Goal: Transaction & Acquisition: Purchase product/service

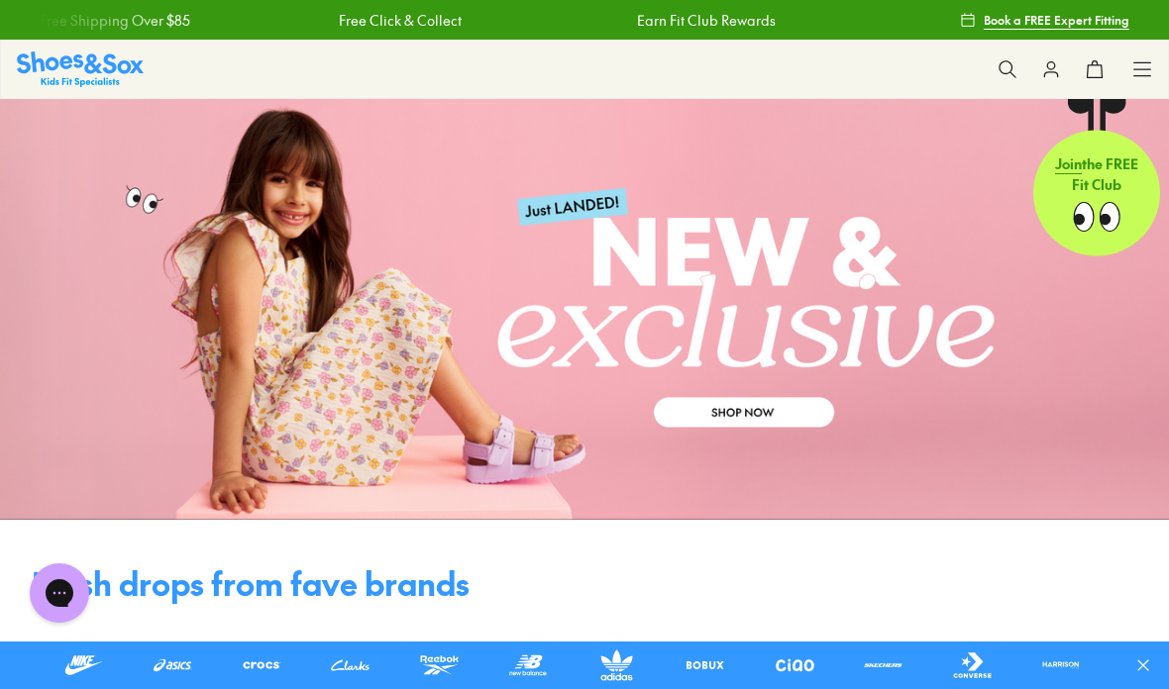
click at [1155, 62] on div "Shop All Shop All Shop All New Arrivals Up to 40% Off Sale Online Only Best Sel…" at bounding box center [584, 69] width 1169 height 59
click at [1149, 62] on use at bounding box center [1142, 68] width 17 height 13
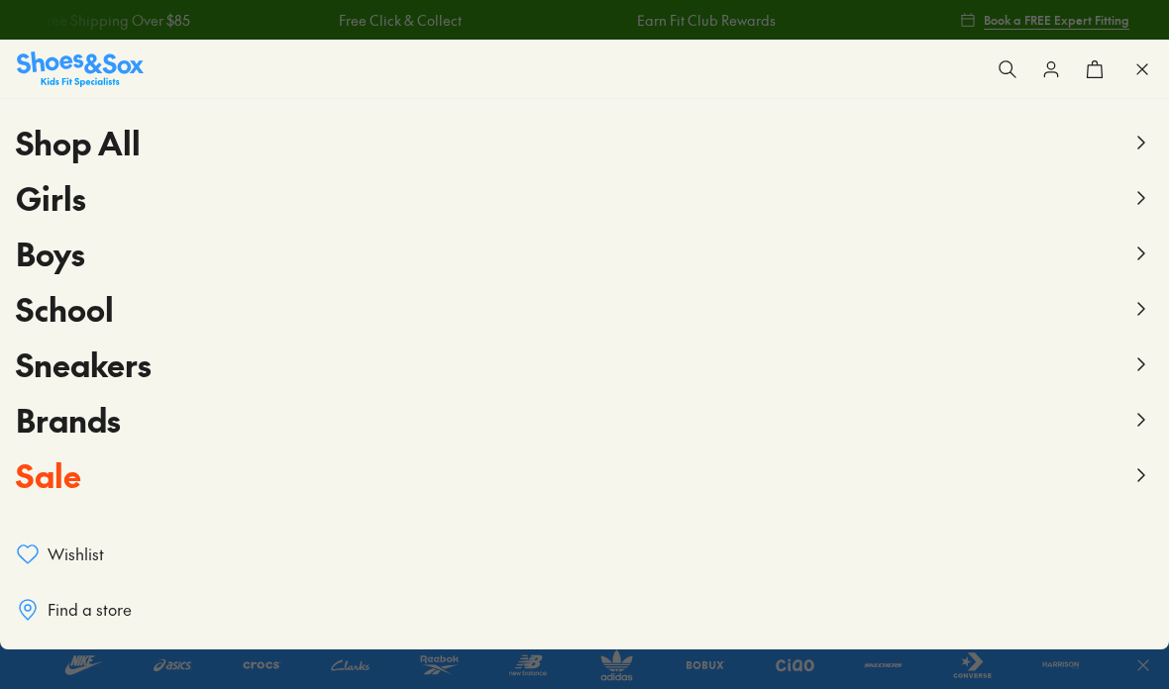
click at [1124, 259] on button "Boys" at bounding box center [584, 253] width 1137 height 55
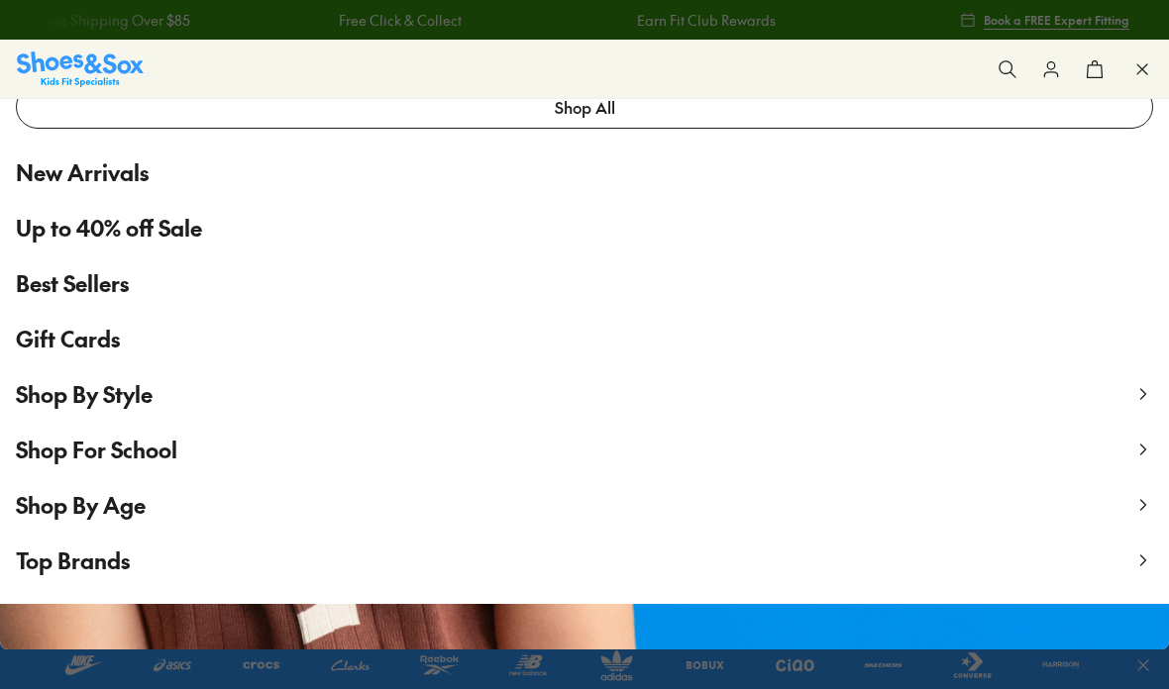
scroll to position [72, 0]
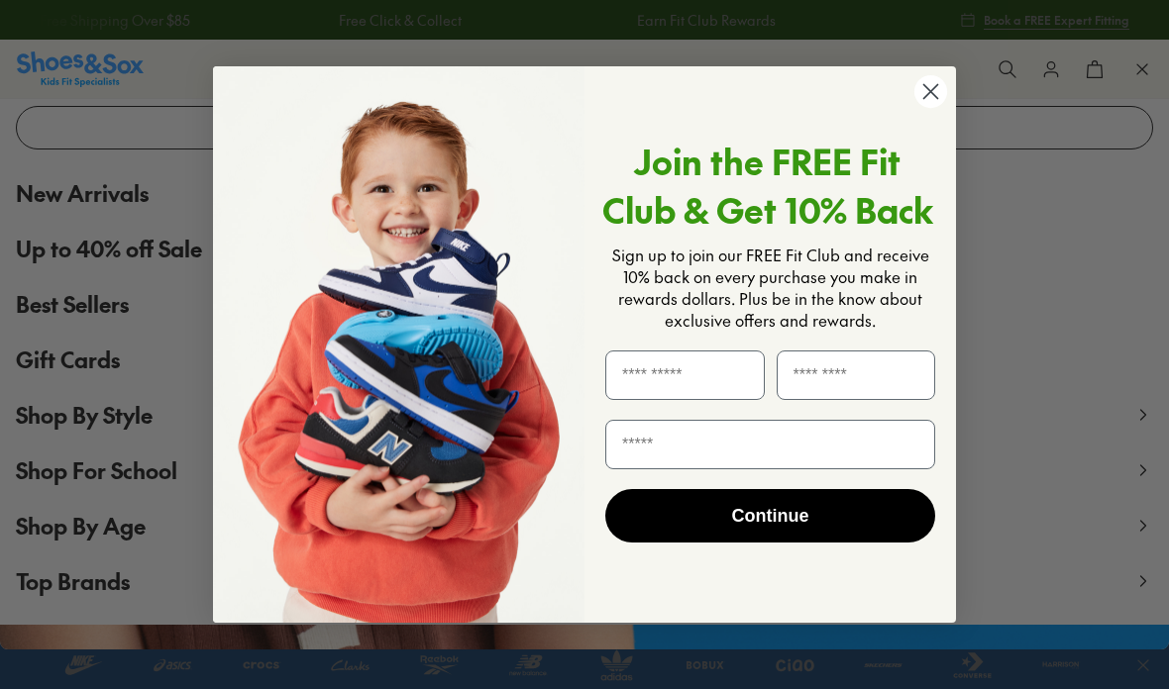
click at [919, 105] on icon "Close dialog" at bounding box center [930, 91] width 35 height 35
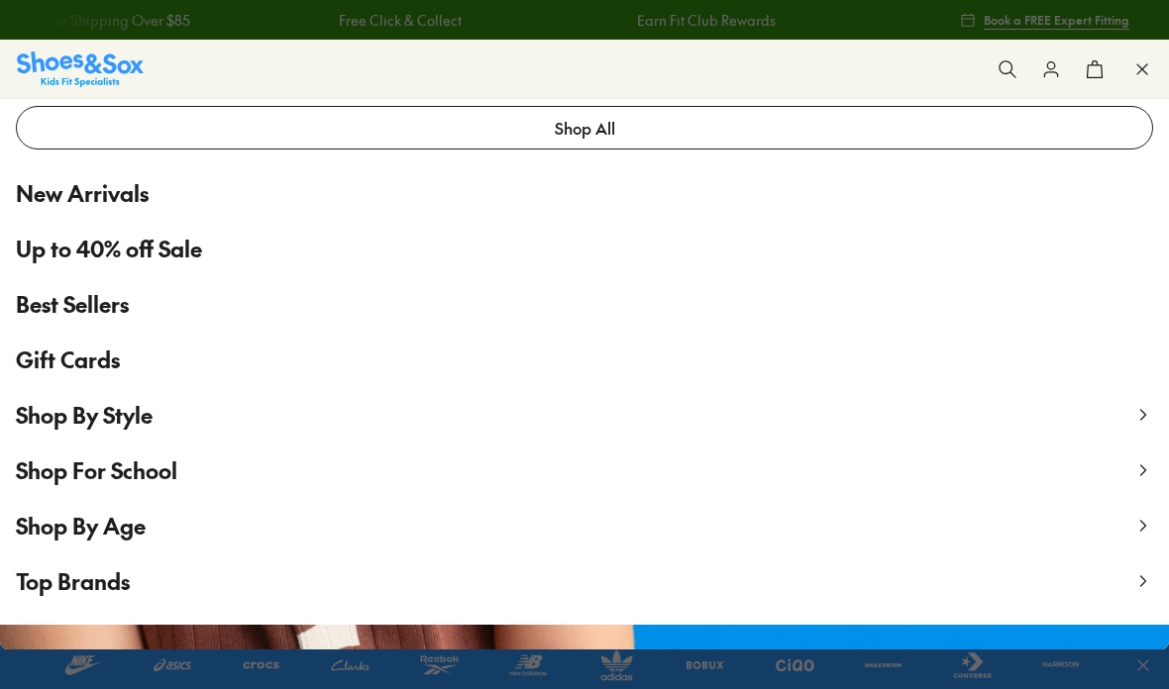
click at [74, 581] on span "Top Brands" at bounding box center [73, 582] width 114 height 30
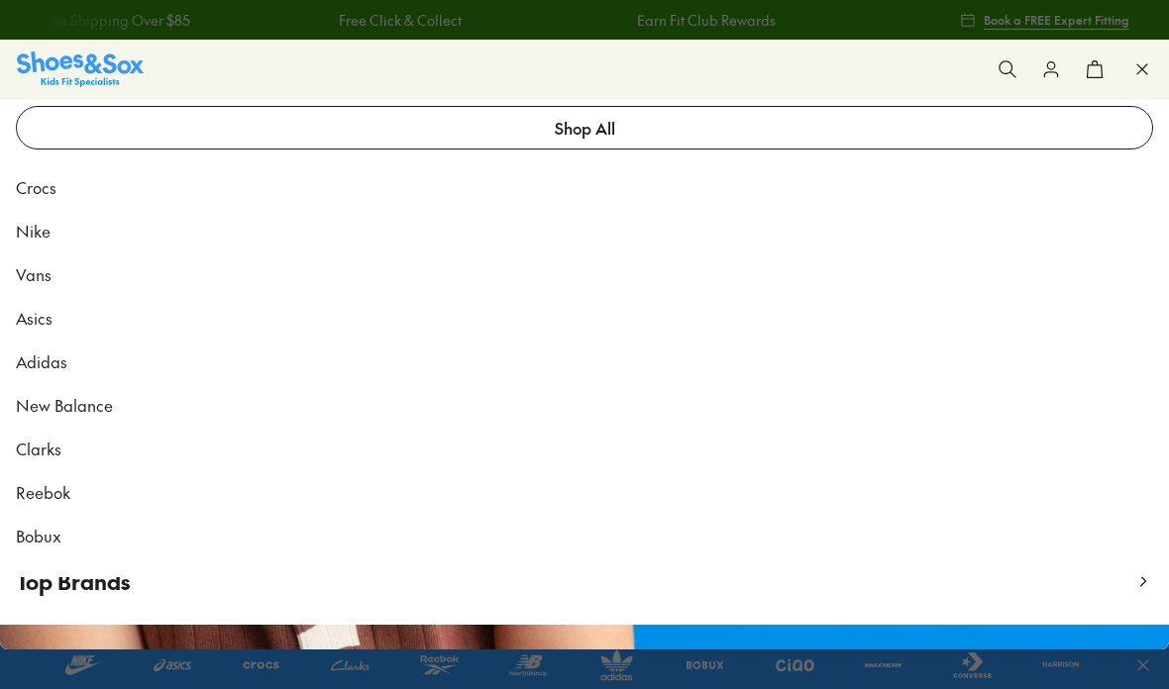
scroll to position [0, 0]
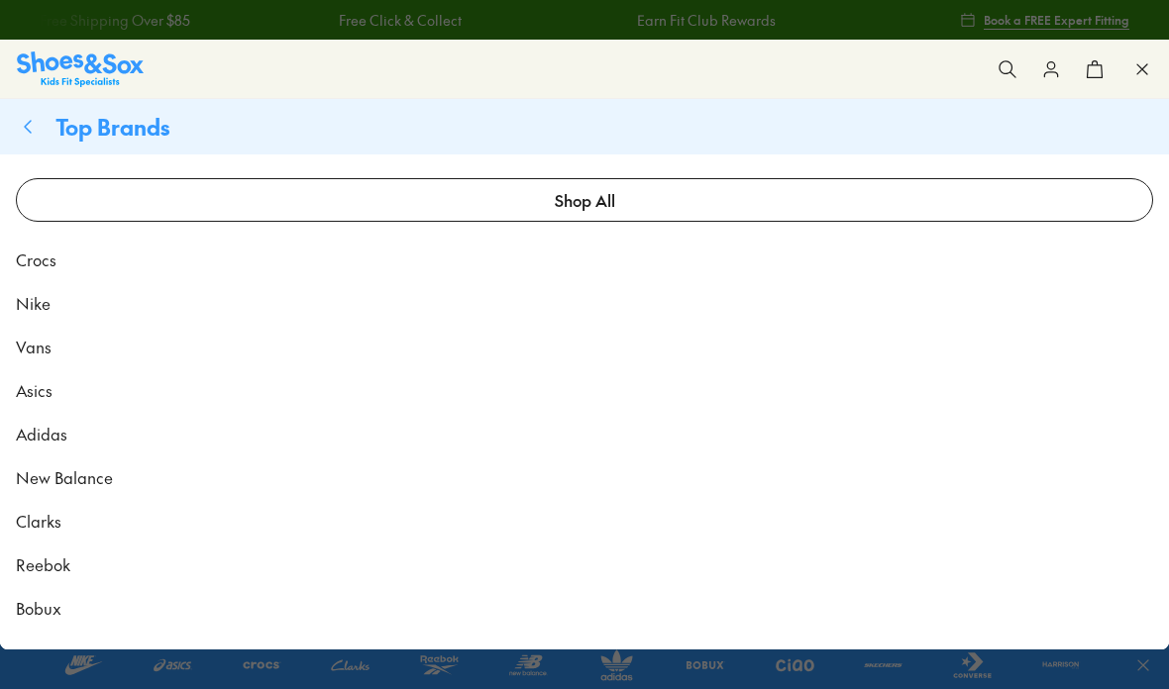
click at [40, 300] on span "Nike" at bounding box center [33, 303] width 35 height 24
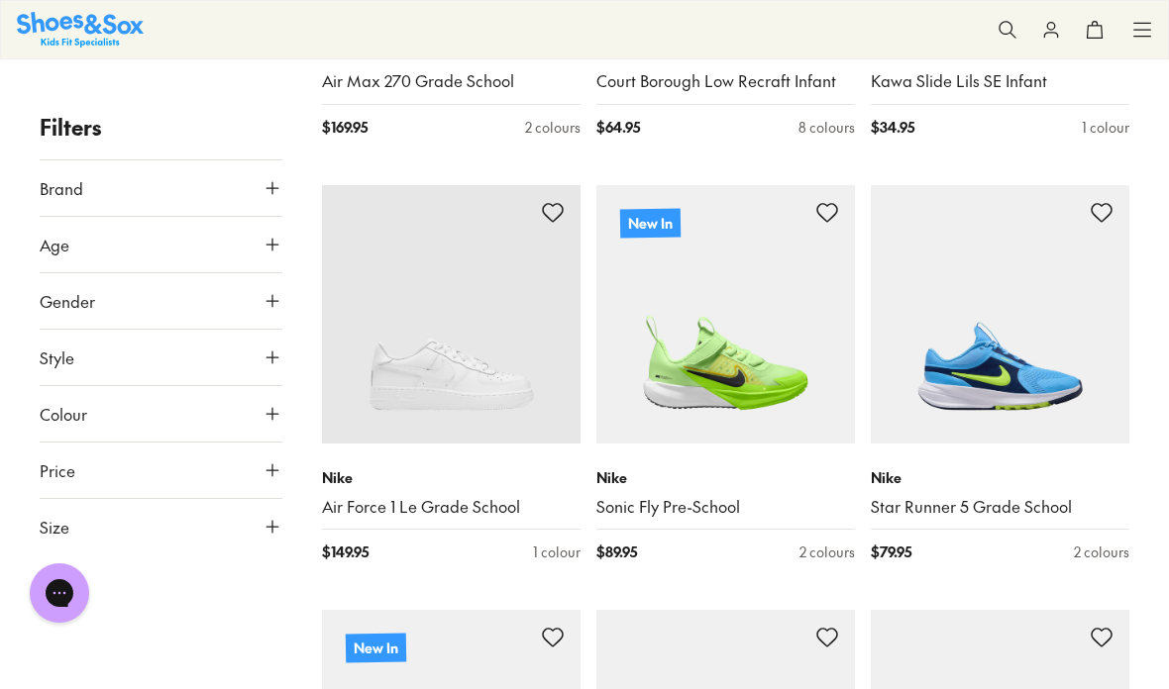
scroll to position [680, 0]
click at [276, 231] on button "Age" at bounding box center [161, 244] width 243 height 55
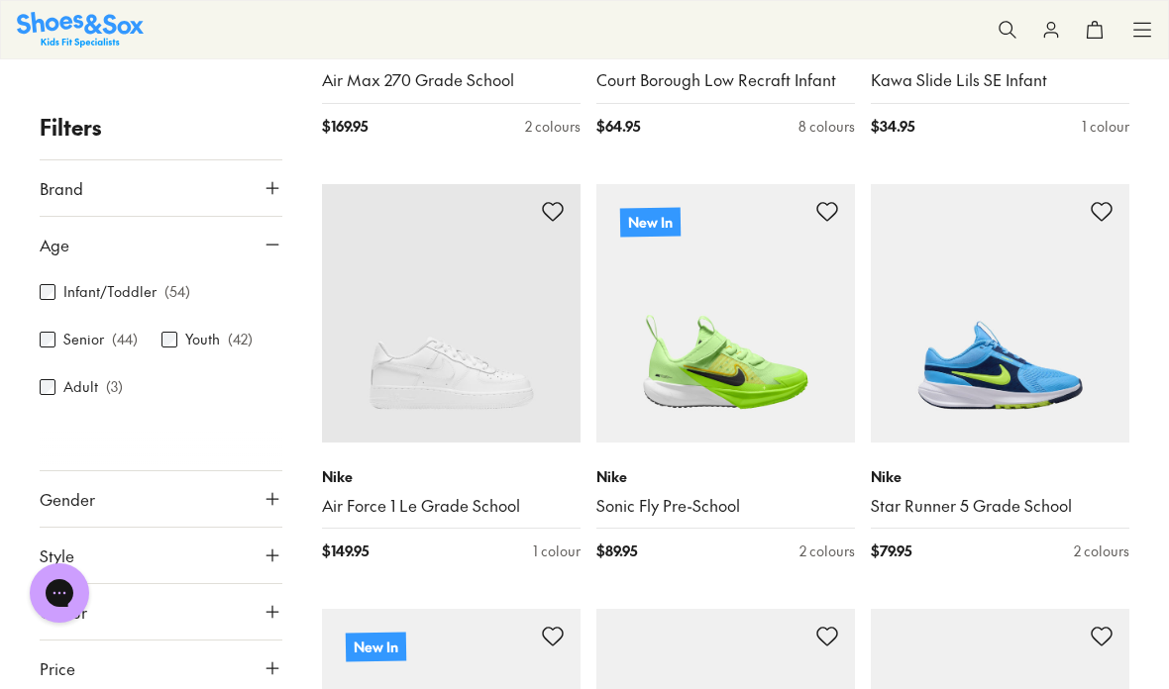
click at [171, 326] on div "Infant/Toddler ( 54 ) Senior ( 44 ) Youth ( 42 ) Adult ( 3 )" at bounding box center [161, 351] width 243 height 158
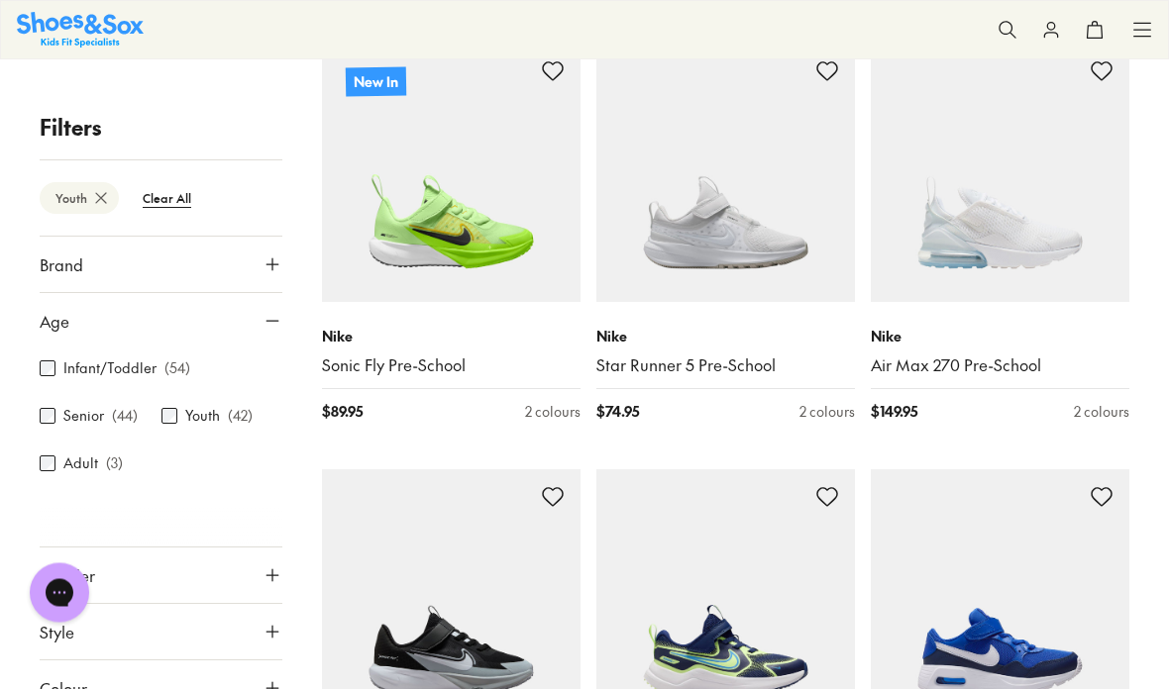
scroll to position [399, 0]
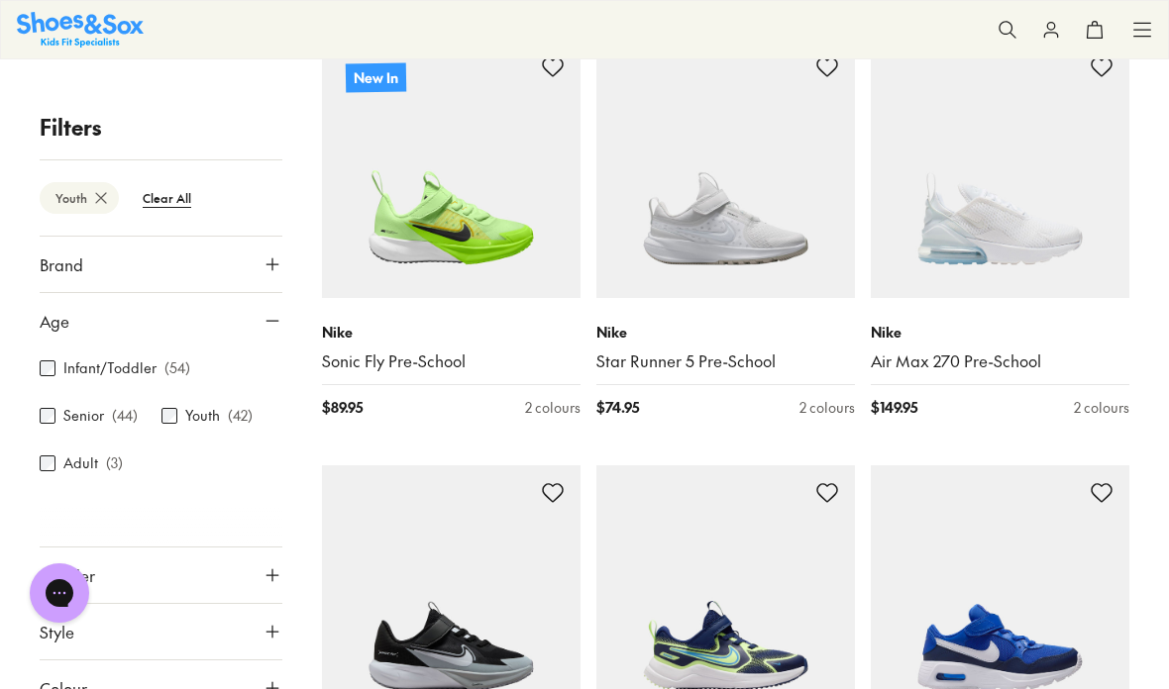
click at [268, 574] on icon at bounding box center [272, 576] width 20 height 20
click at [156, 632] on label "Boys" at bounding box center [161, 633] width 78 height 37
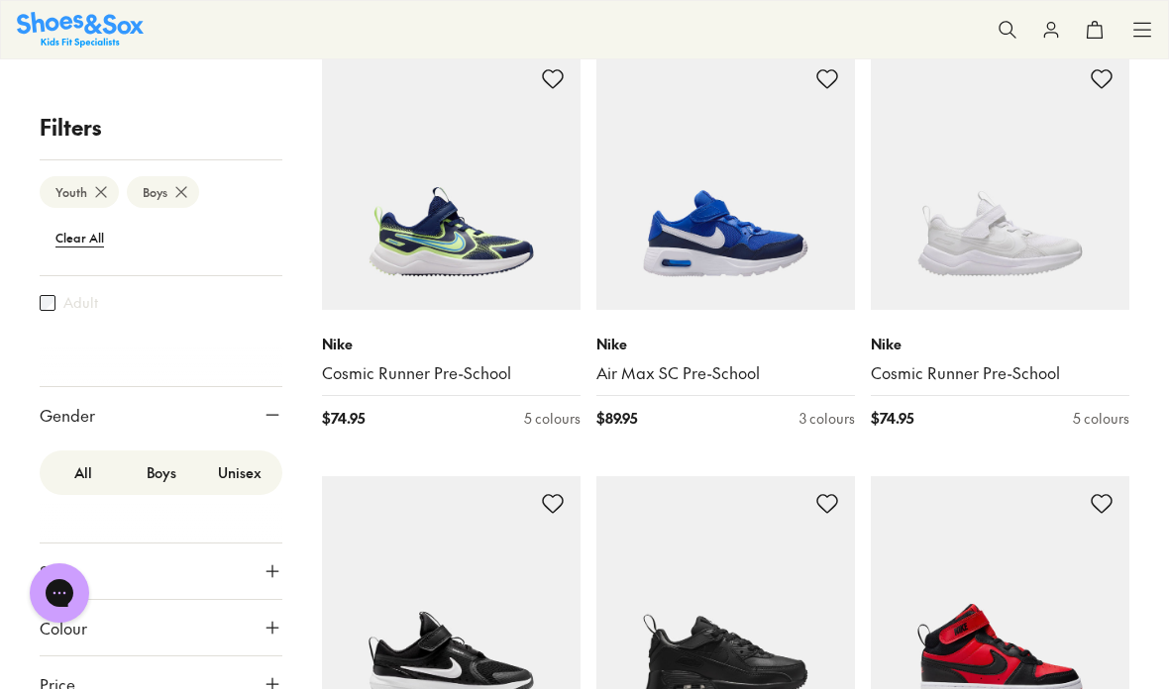
scroll to position [815, 0]
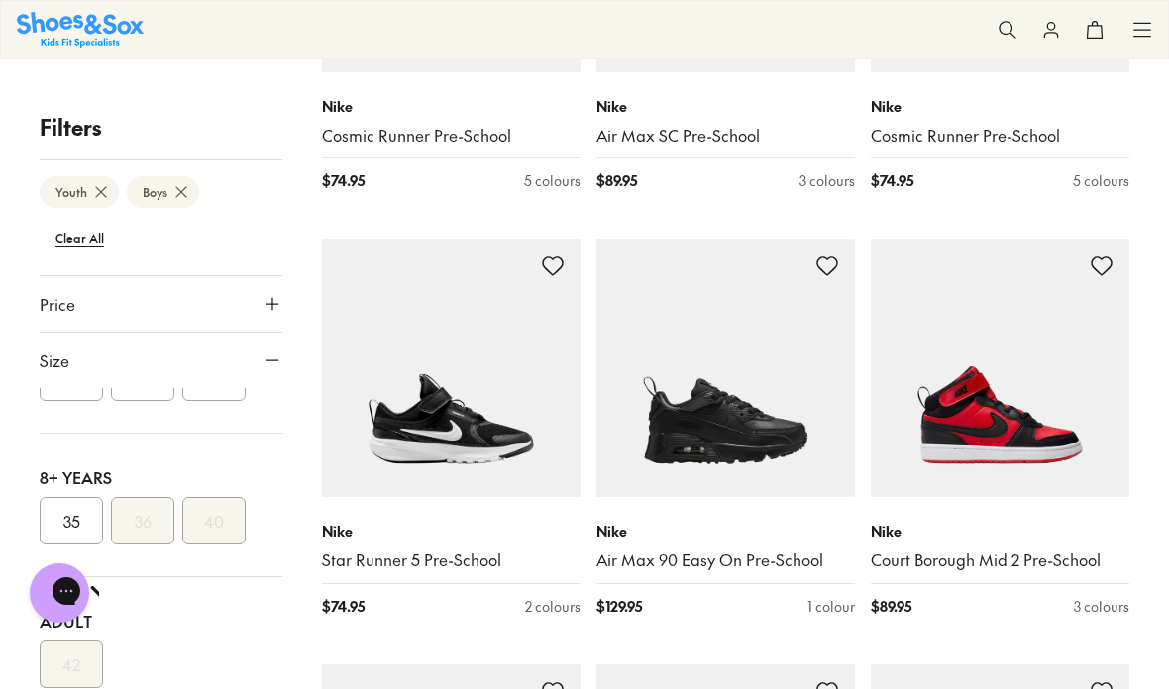
scroll to position [350, 0]
click at [69, 519] on button "35" at bounding box center [71, 521] width 63 height 48
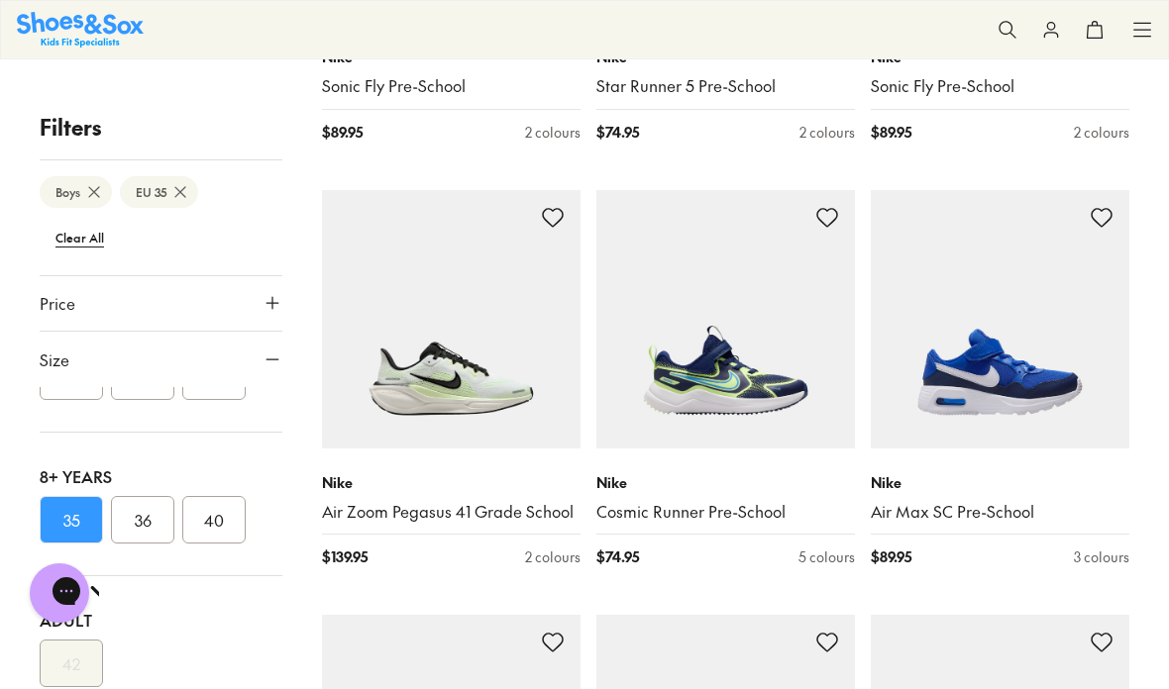
scroll to position [533, 0]
click at [141, 531] on button "36" at bounding box center [142, 521] width 63 height 48
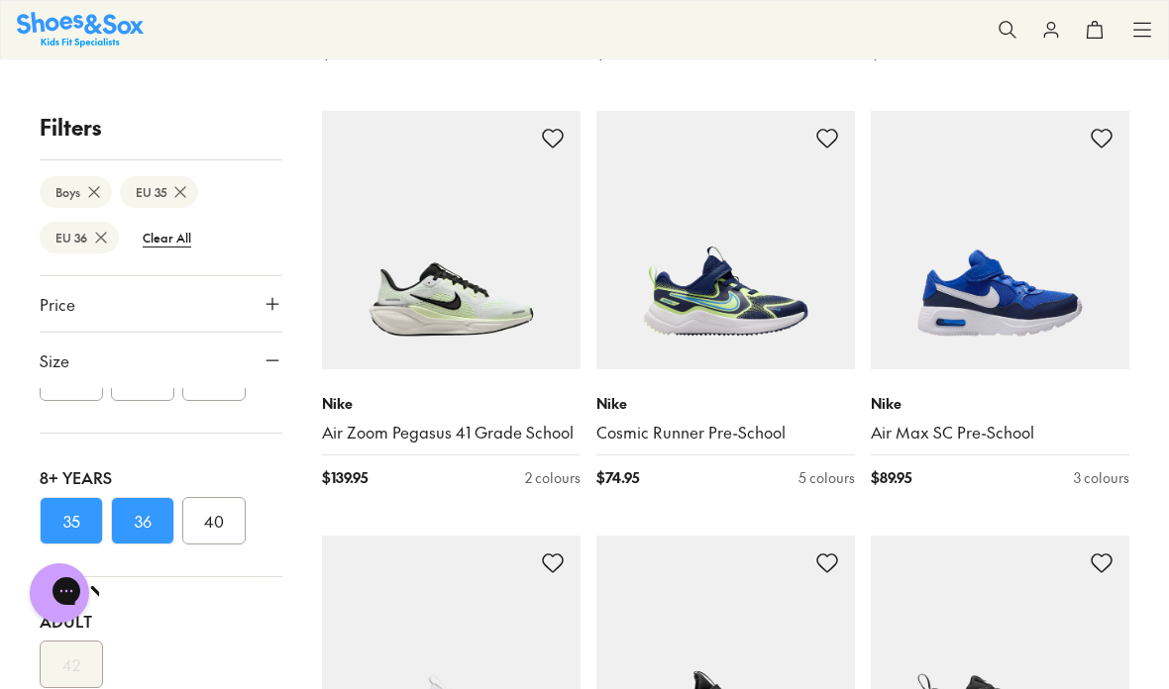
scroll to position [191, 0]
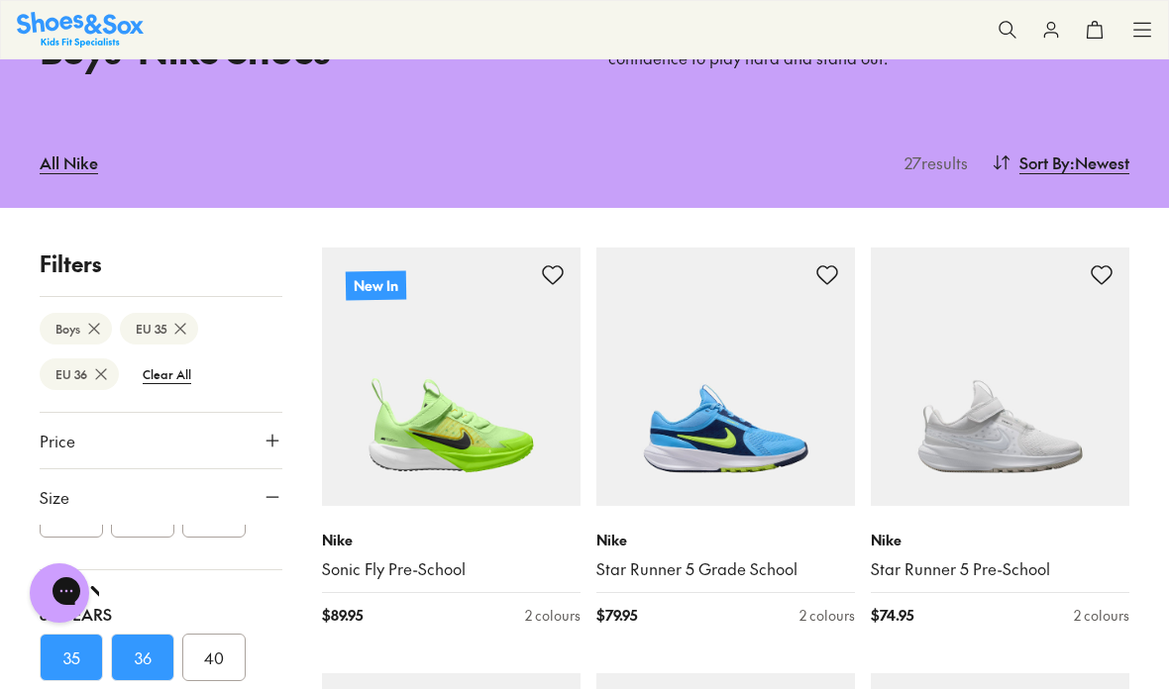
click at [175, 319] on icon at bounding box center [180, 329] width 20 height 20
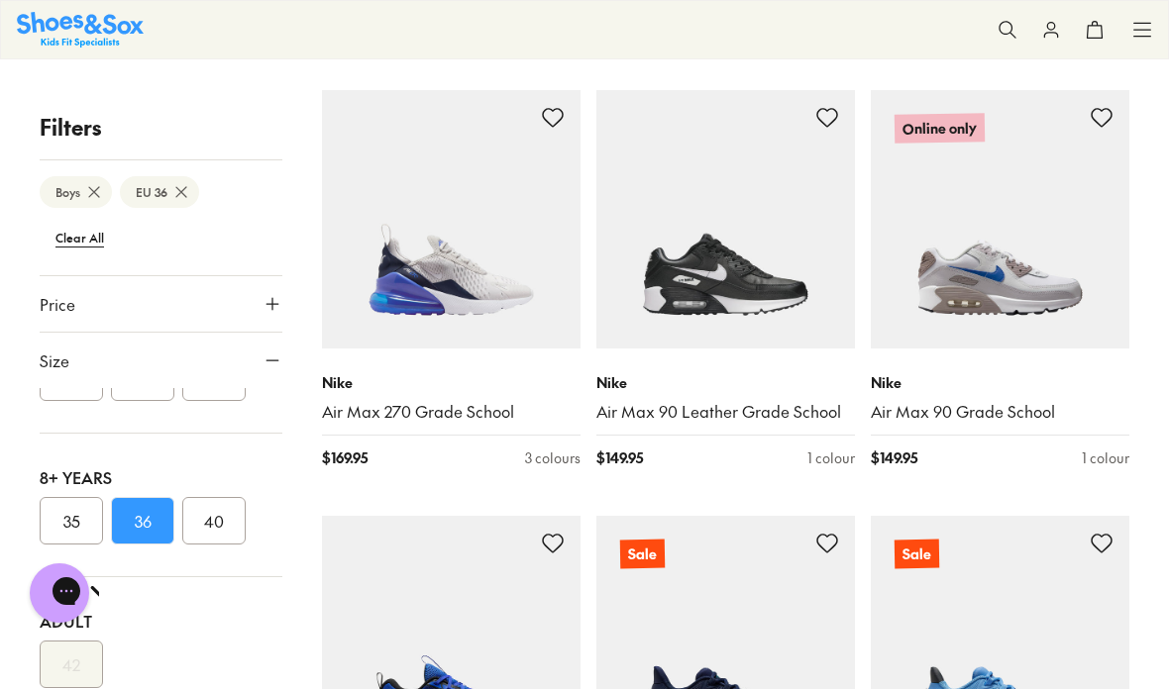
scroll to position [1218, 0]
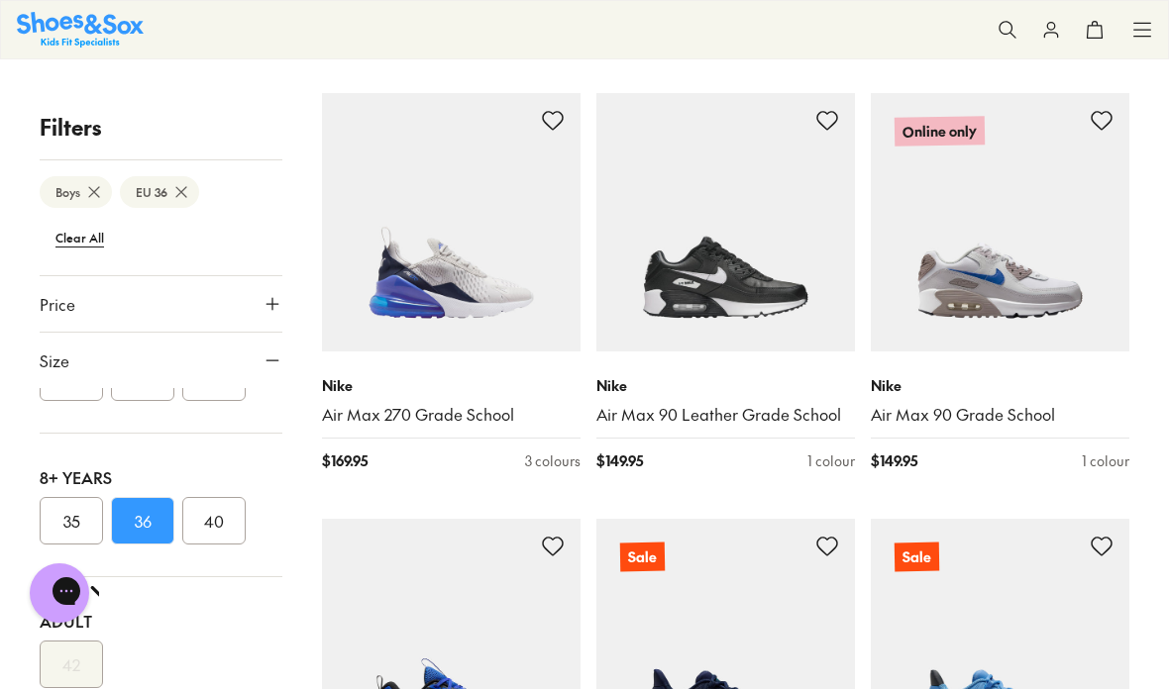
click at [391, 263] on img at bounding box center [451, 222] width 259 height 259
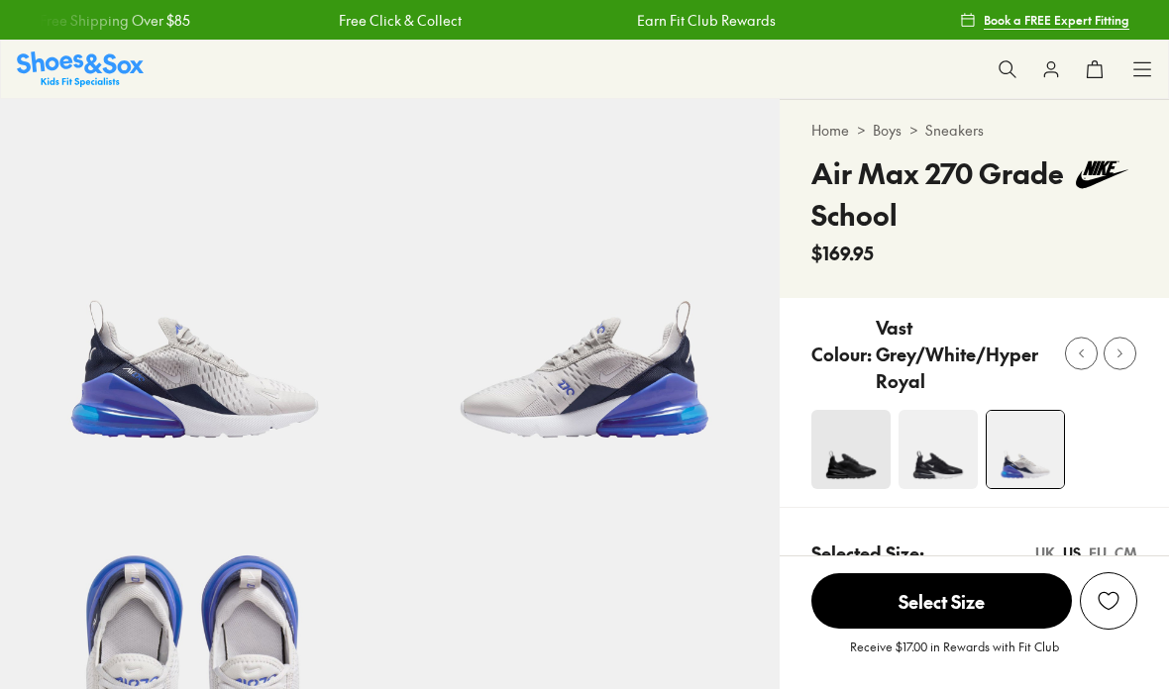
select select "*"
click at [132, 418] on img at bounding box center [194, 293] width 389 height 389
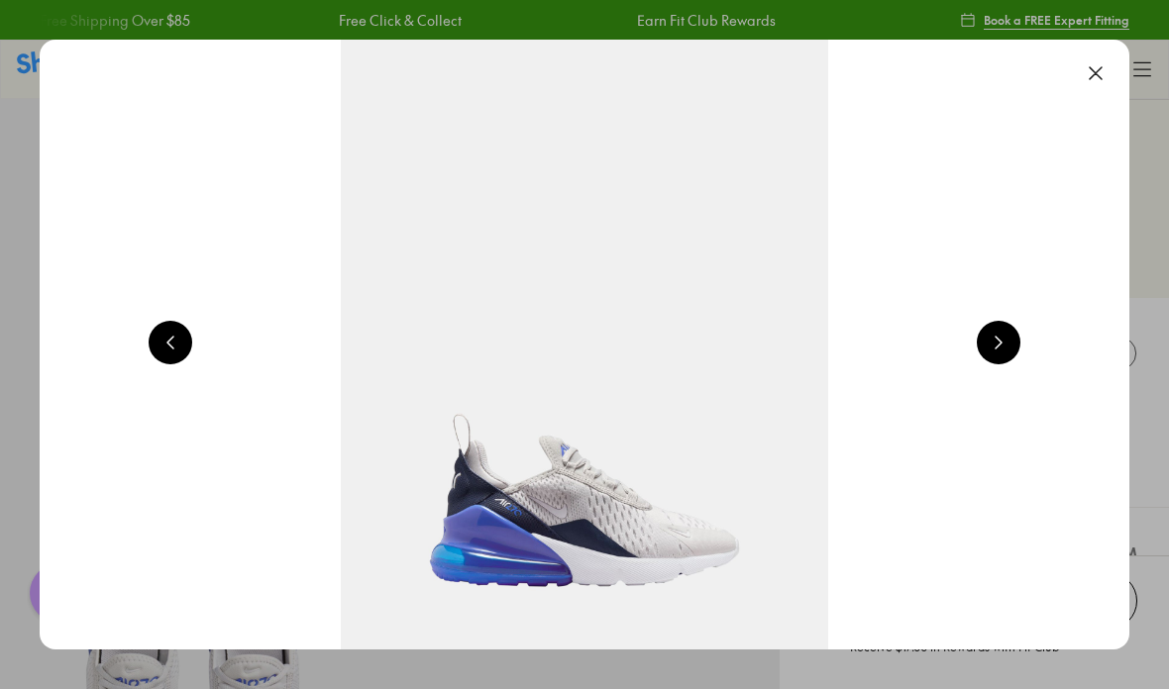
click at [1011, 354] on button at bounding box center [999, 343] width 44 height 44
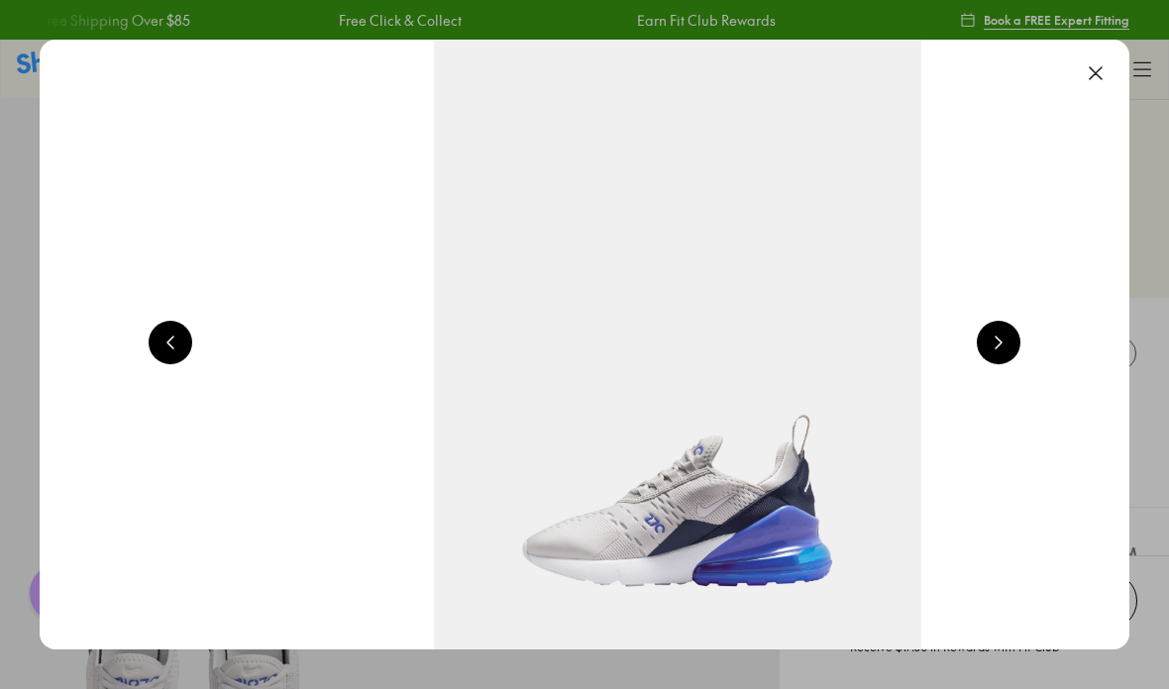
scroll to position [0, 2179]
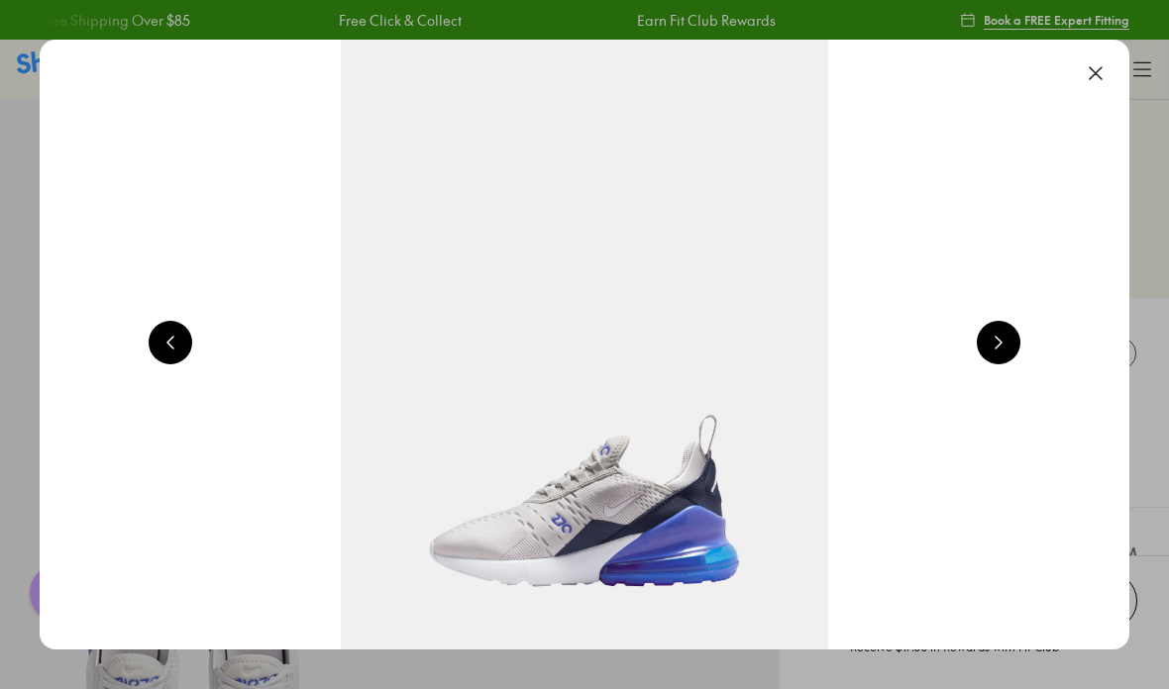
click at [997, 359] on button at bounding box center [999, 343] width 44 height 44
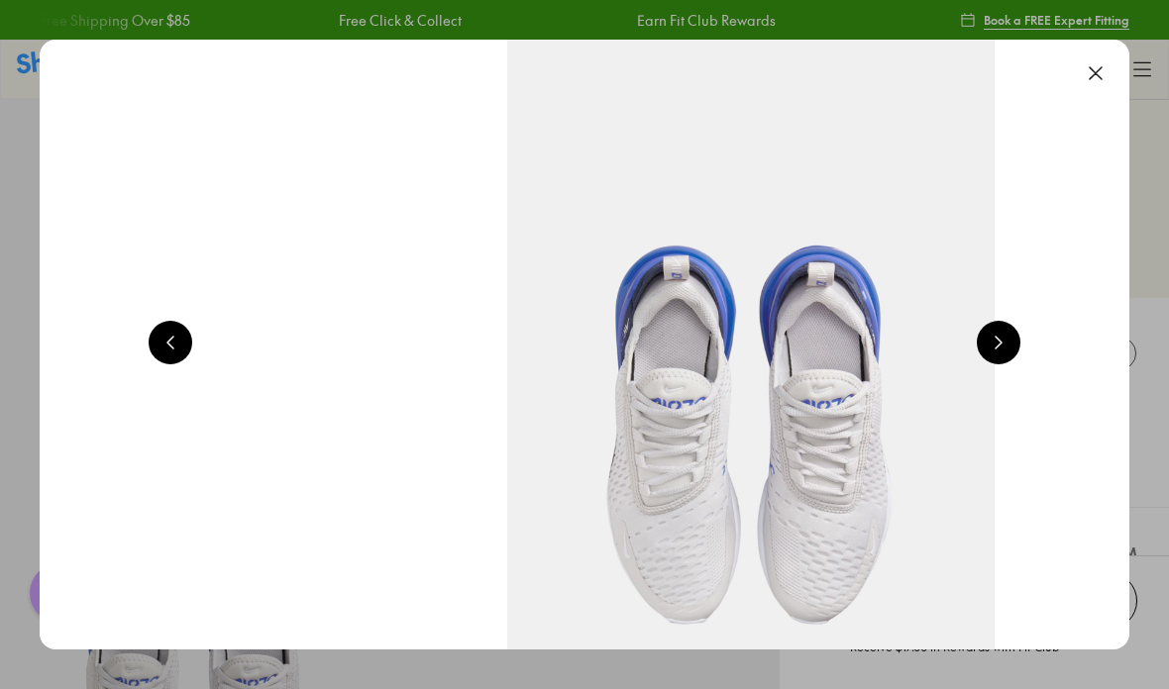
scroll to position [0, 3268]
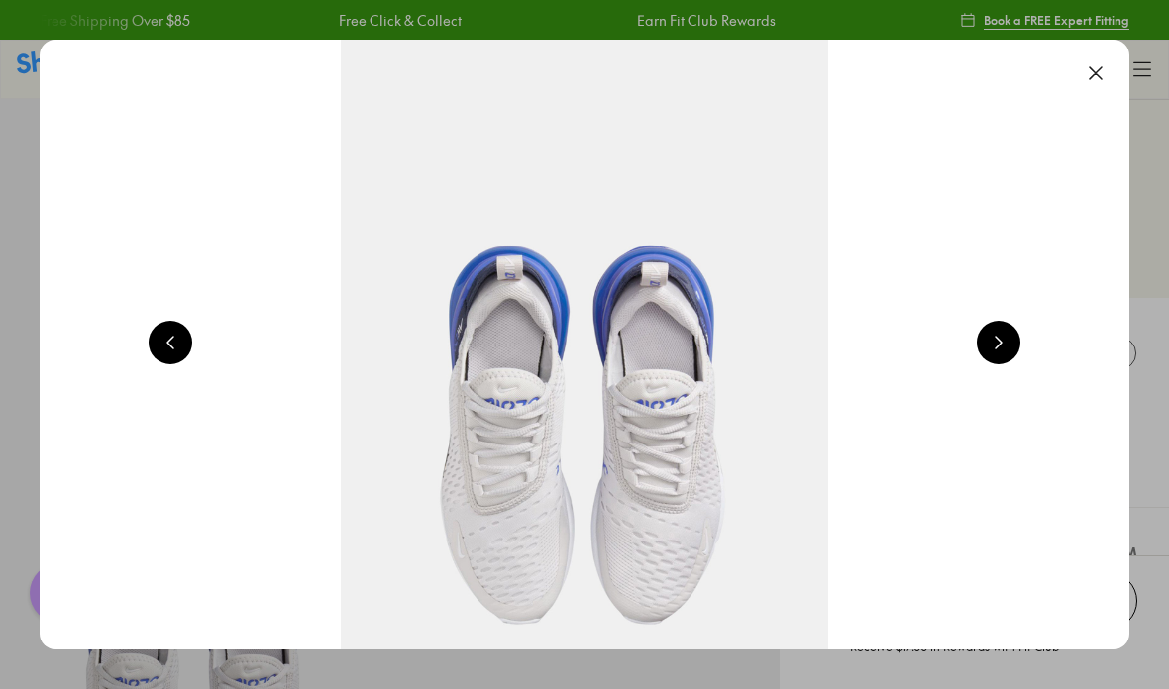
click at [1002, 340] on button at bounding box center [999, 343] width 44 height 44
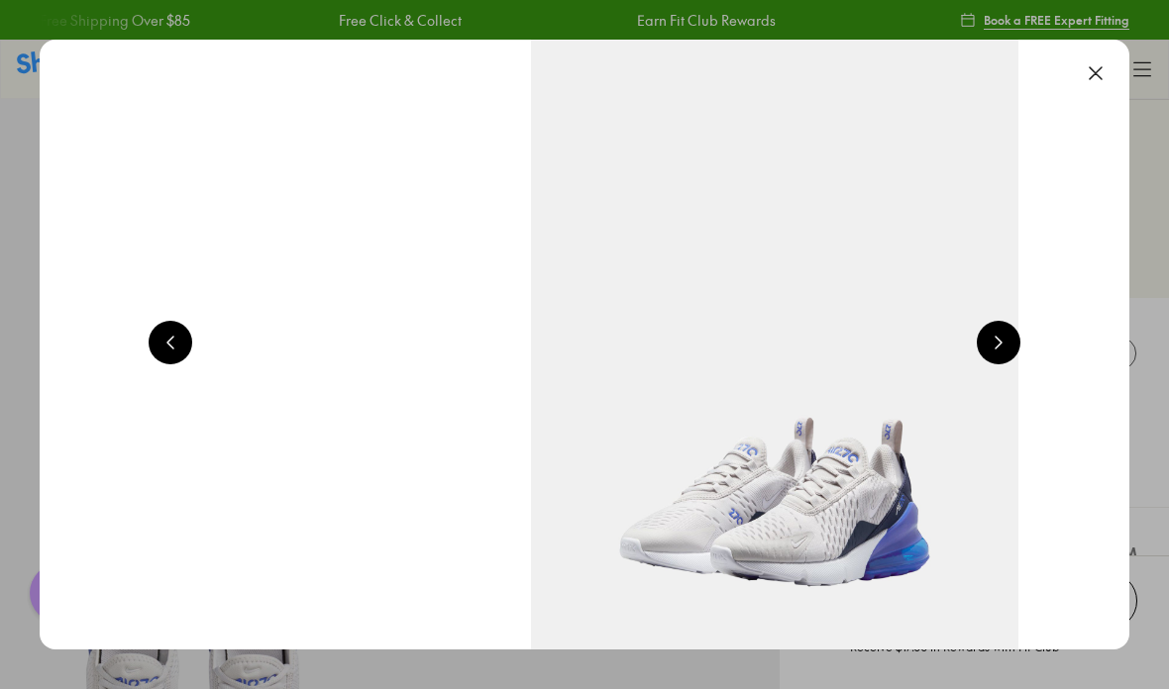
scroll to position [0, 4358]
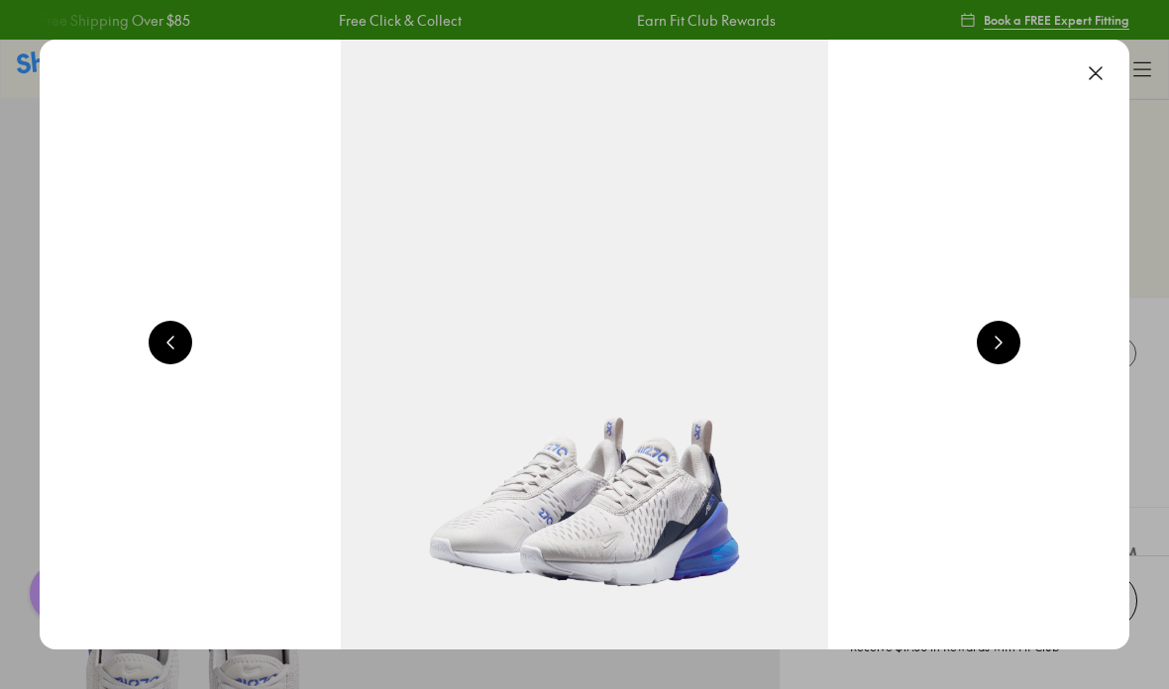
click at [1002, 344] on button at bounding box center [999, 343] width 44 height 44
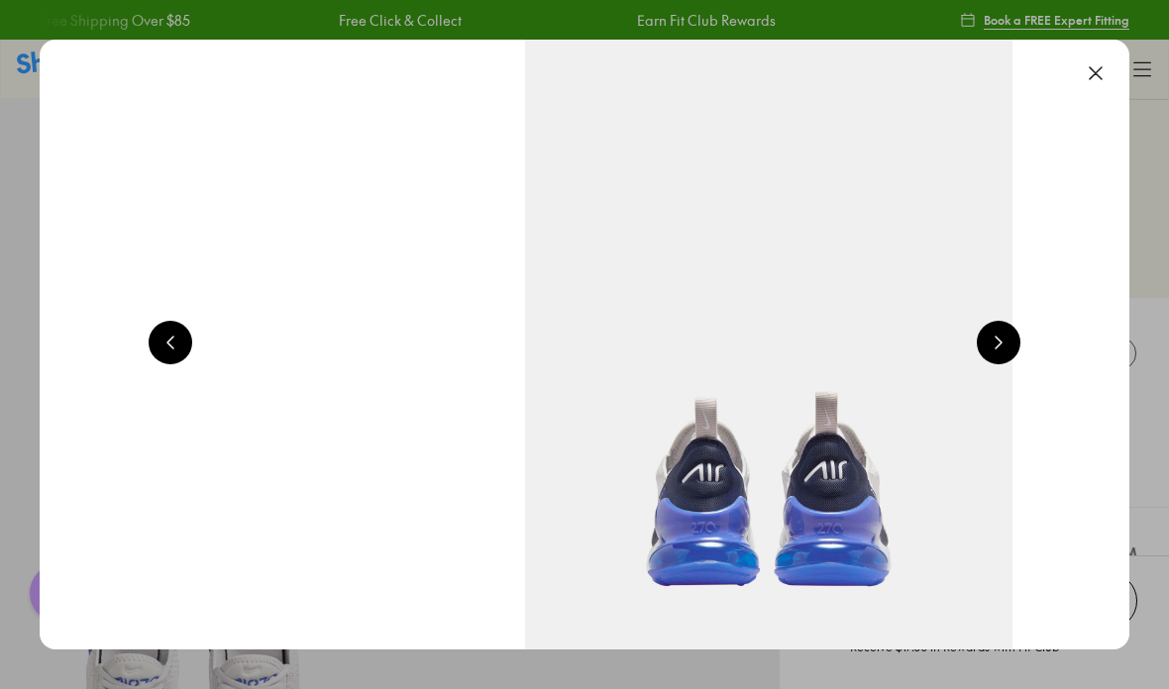
scroll to position [0, 5447]
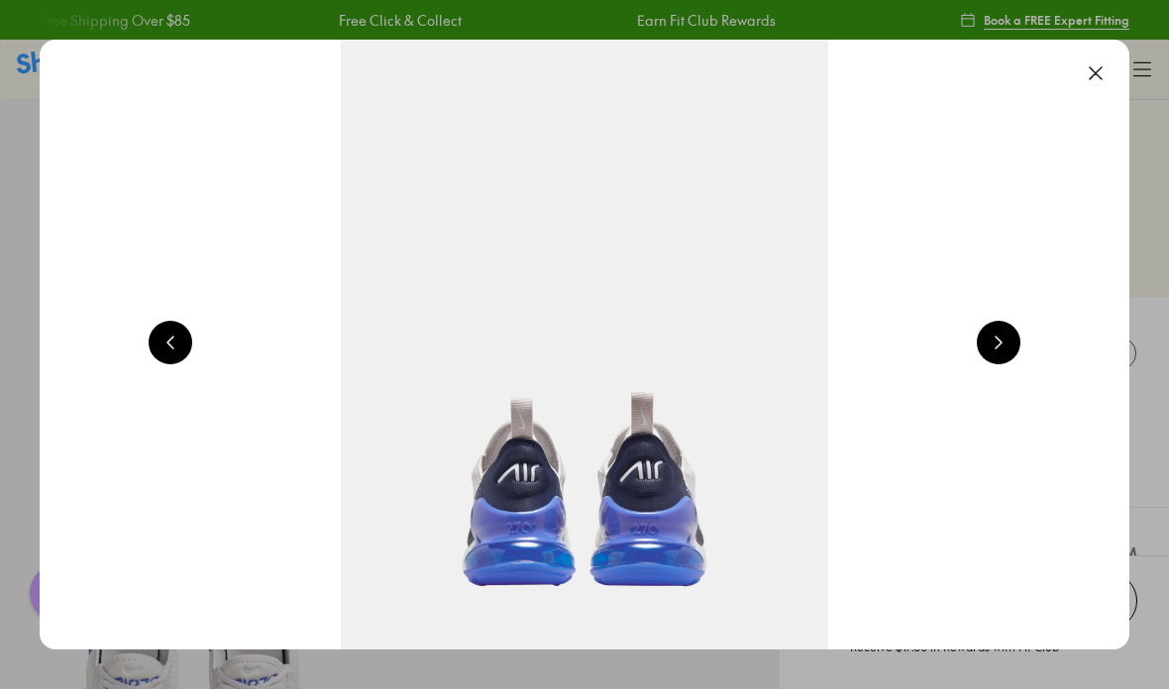
click at [1094, 86] on button at bounding box center [1096, 74] width 44 height 44
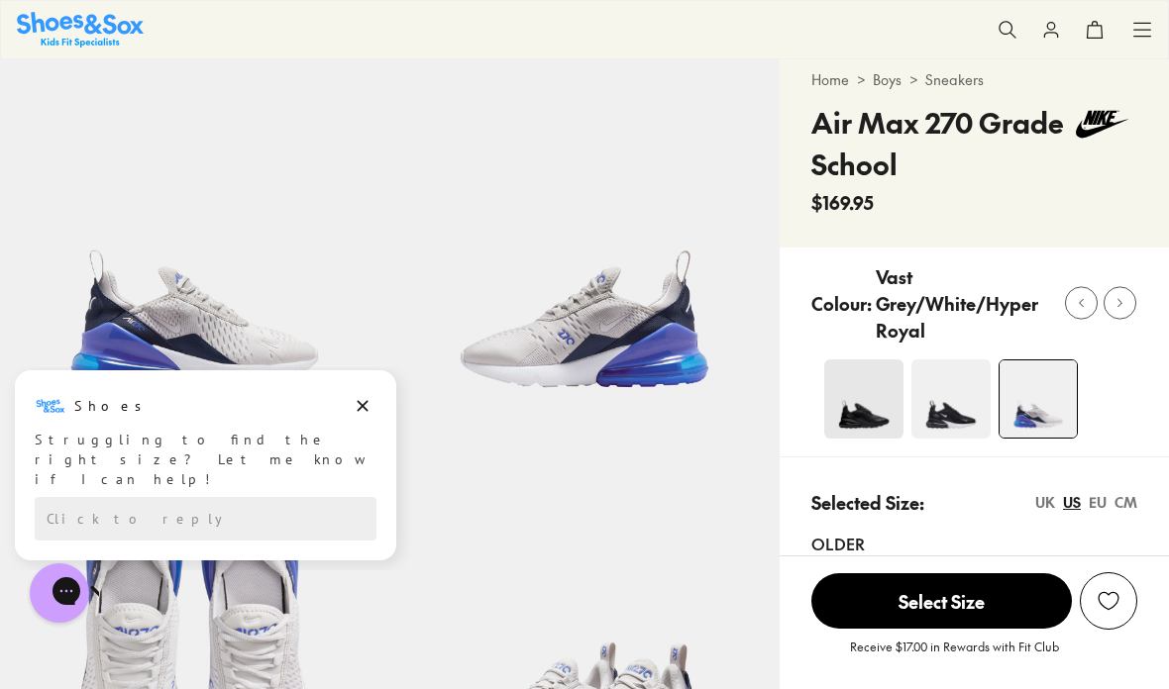
scroll to position [57, 0]
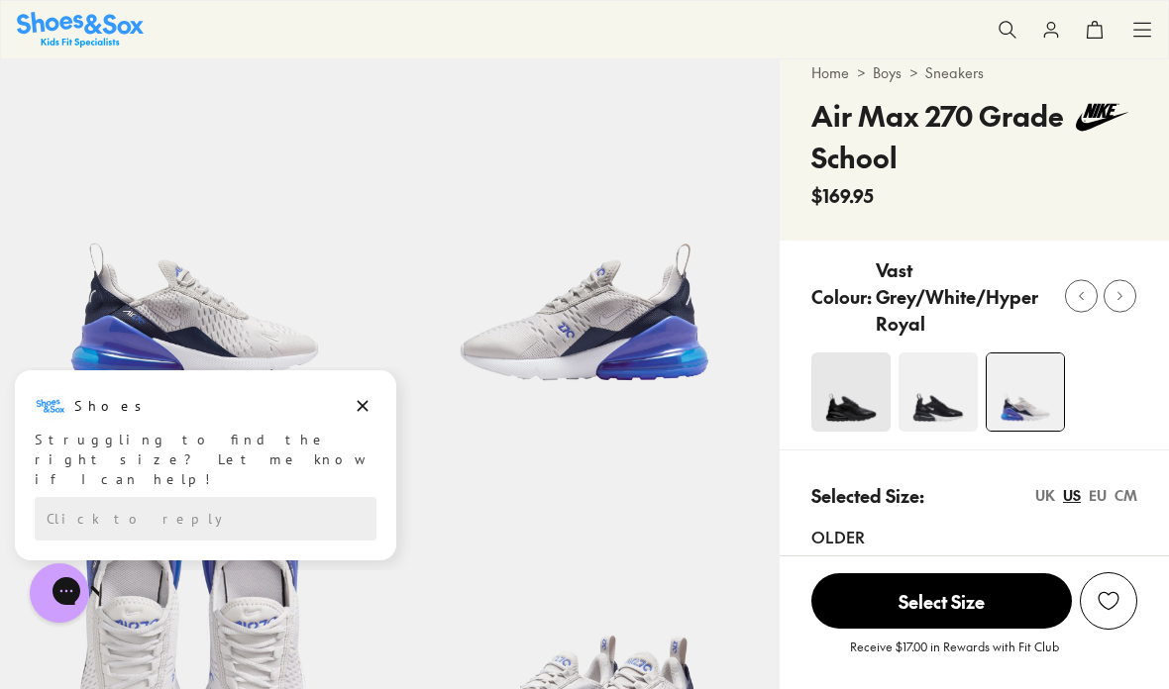
click at [951, 397] on img at bounding box center [937, 392] width 79 height 79
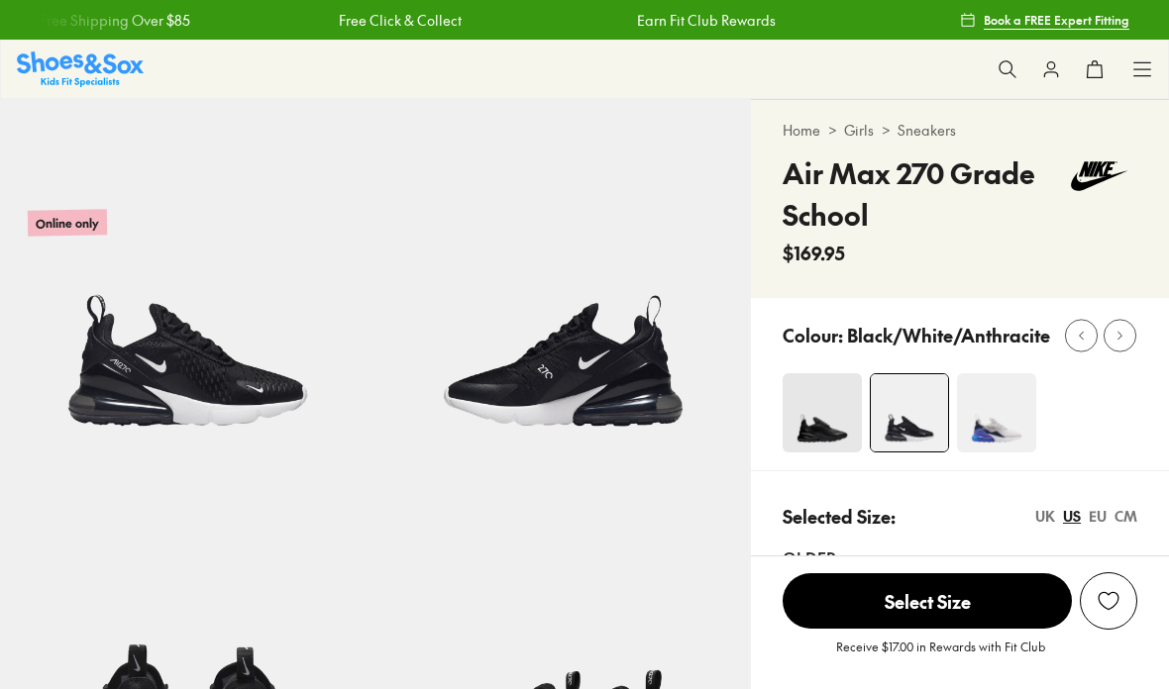
select select "*"
click at [1001, 410] on img at bounding box center [996, 412] width 79 height 79
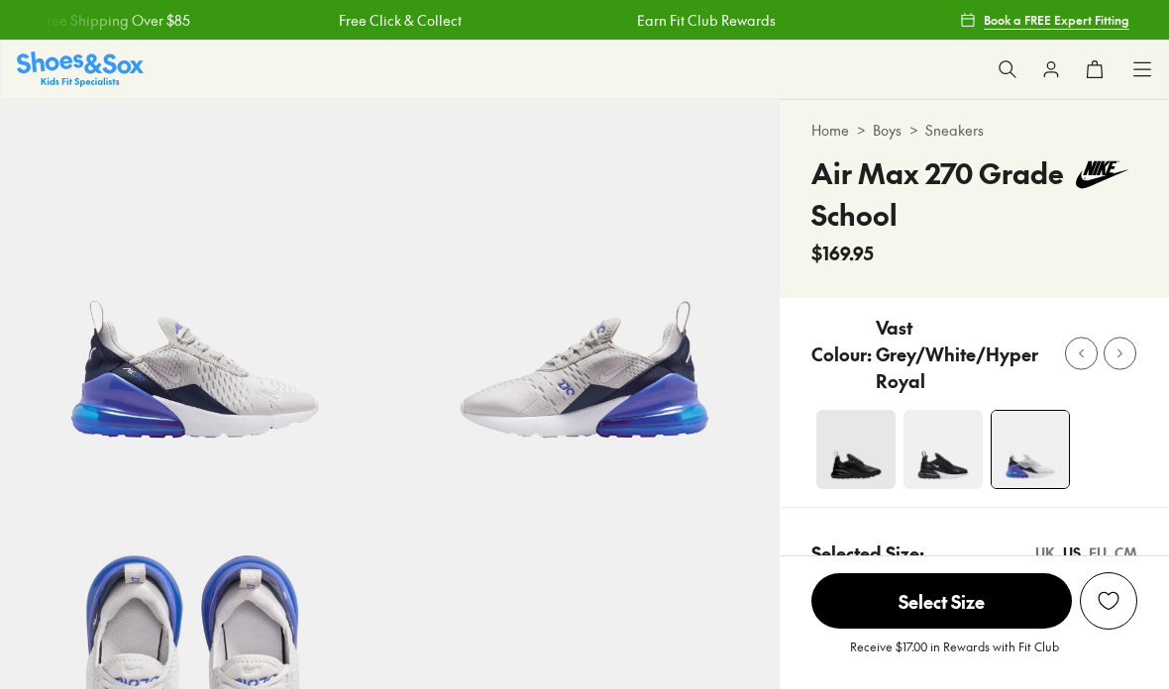
select select "*"
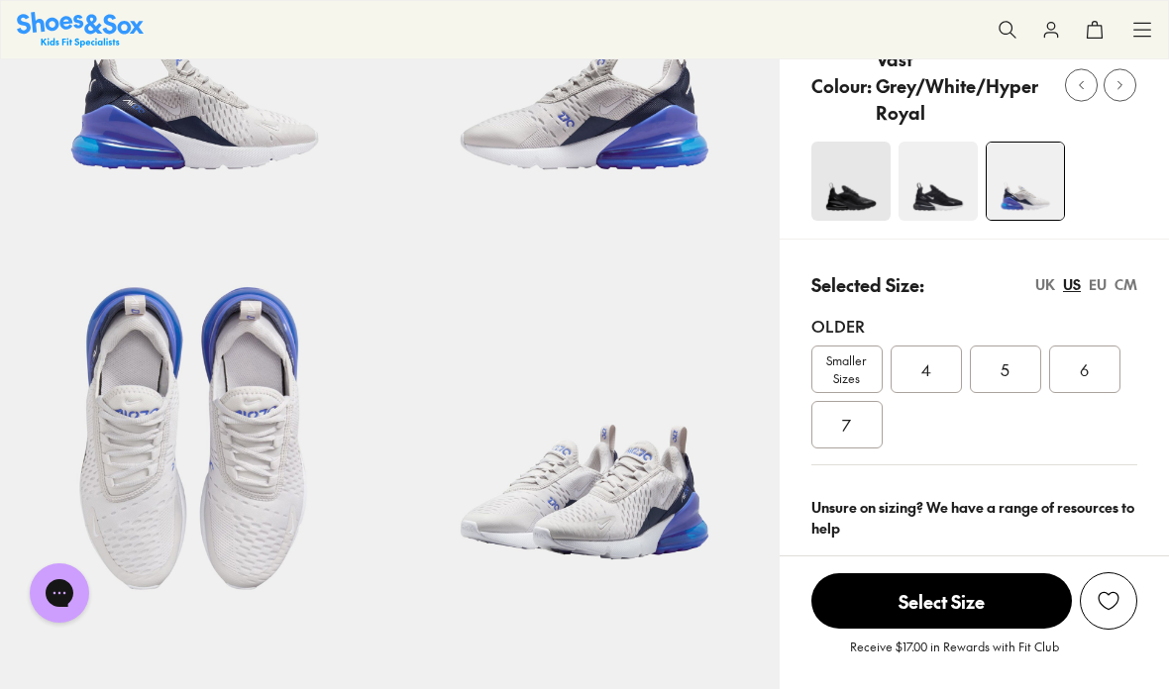
click at [918, 381] on div "4" at bounding box center [925, 370] width 71 height 48
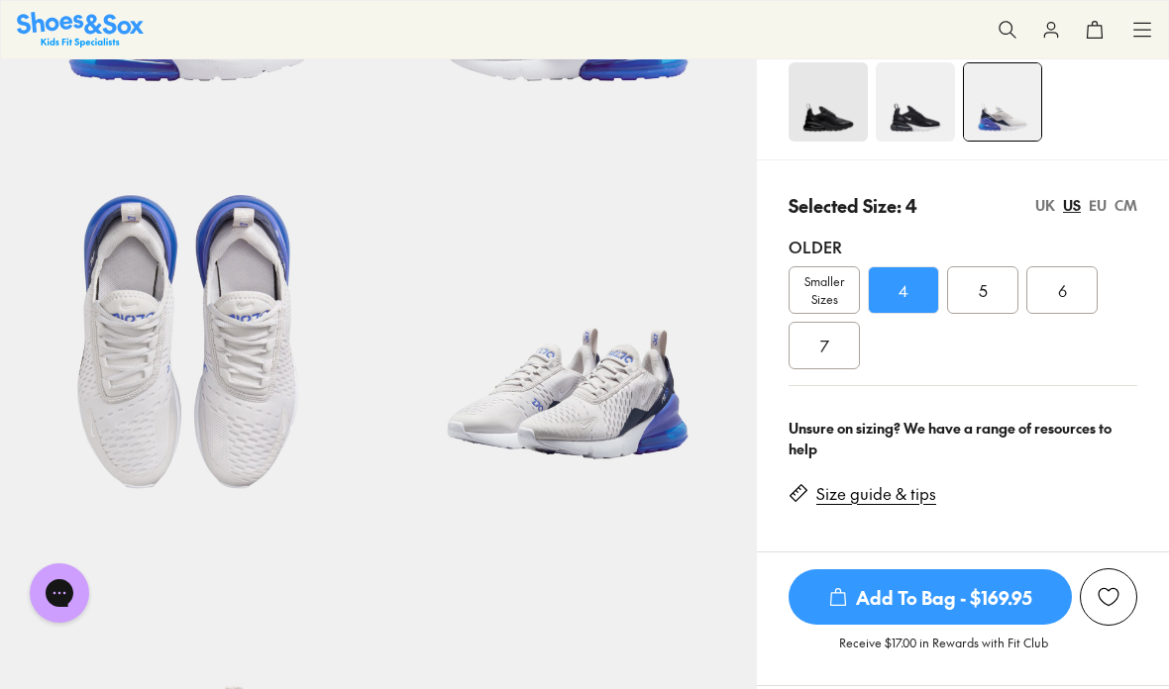
click at [987, 287] on span "5" at bounding box center [983, 290] width 9 height 24
